Goal: Information Seeking & Learning: Learn about a topic

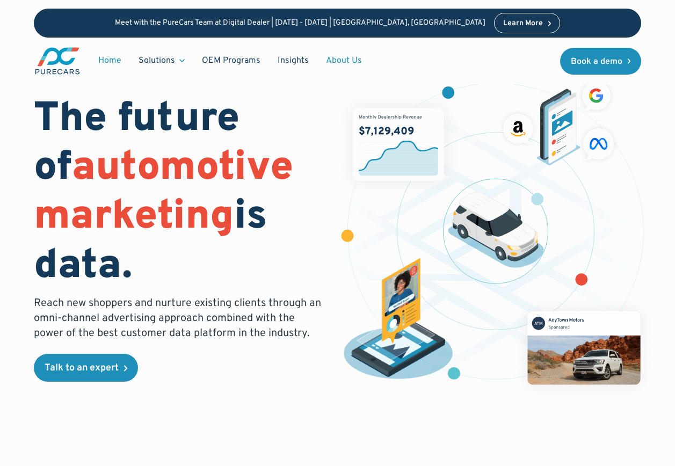
click at [346, 60] on link "About Us" at bounding box center [343, 60] width 53 height 20
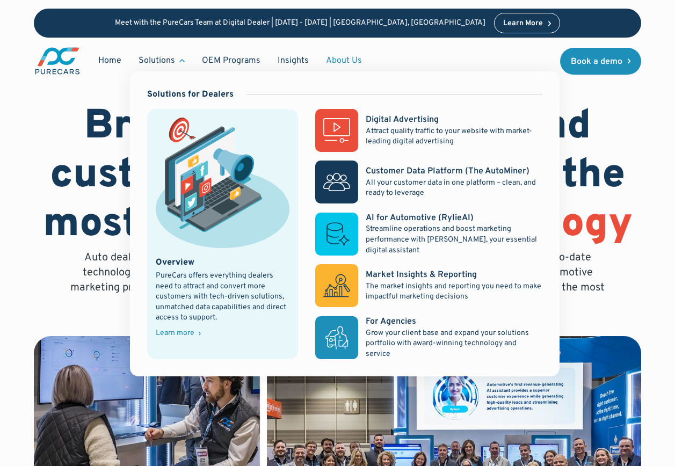
click at [168, 62] on div "Solutions" at bounding box center [157, 61] width 37 height 12
click at [175, 334] on div "Learn more" at bounding box center [175, 334] width 39 height 8
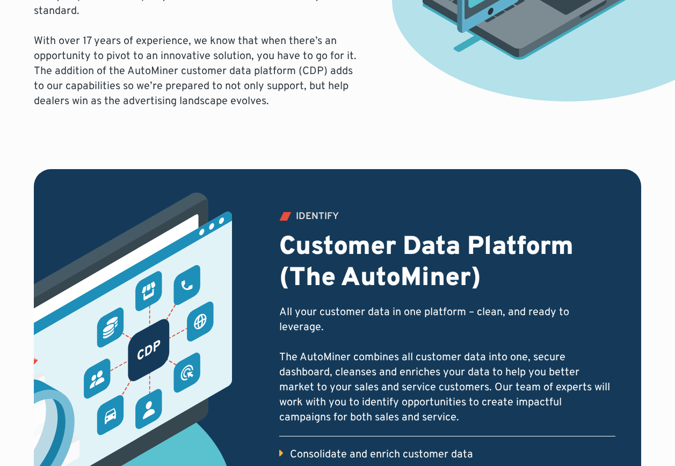
scroll to position [376, 0]
